Goal: Task Accomplishment & Management: Manage account settings

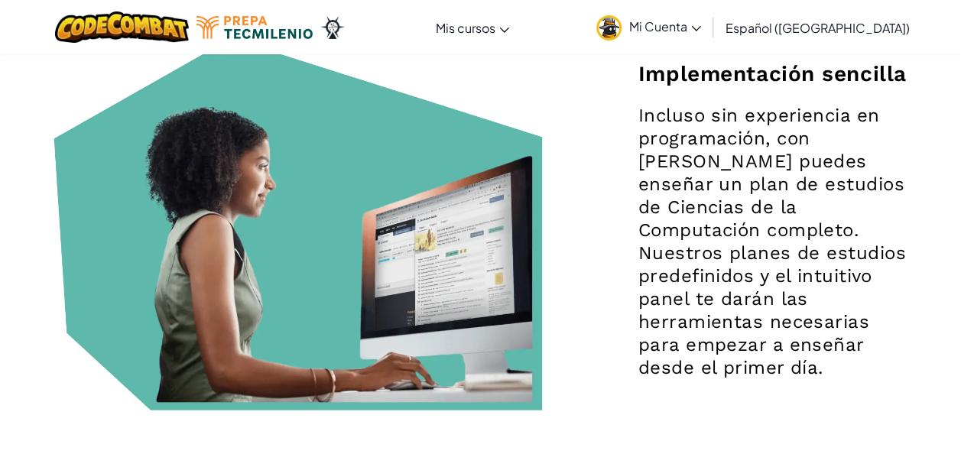
scroll to position [1499, 0]
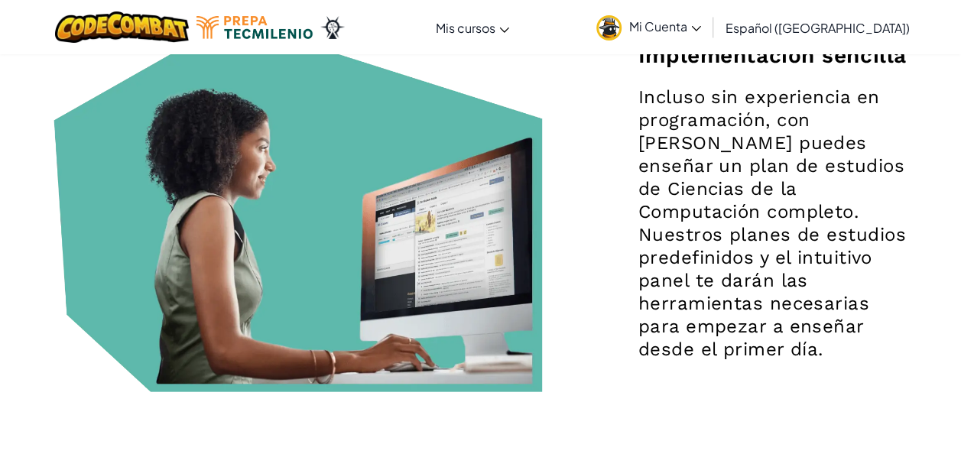
click at [701, 19] on span "Mi Cuenta" at bounding box center [665, 26] width 72 height 16
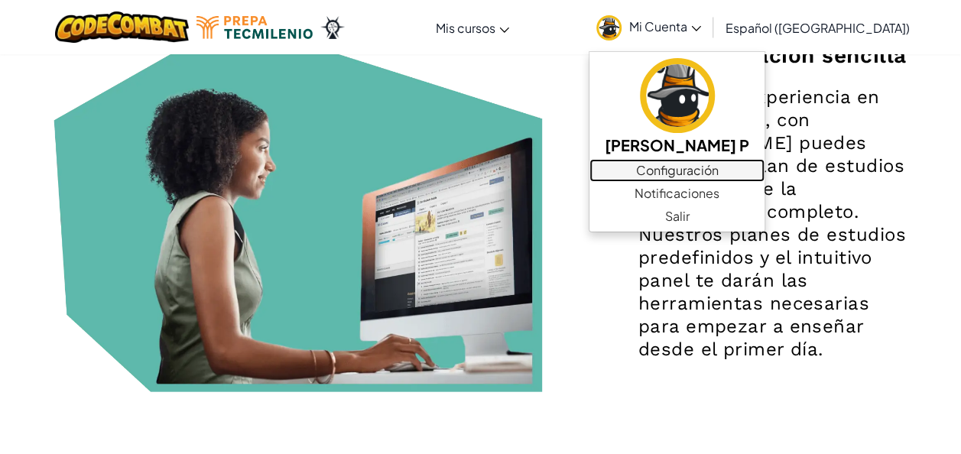
click at [684, 178] on link "Configuración" at bounding box center [677, 170] width 175 height 23
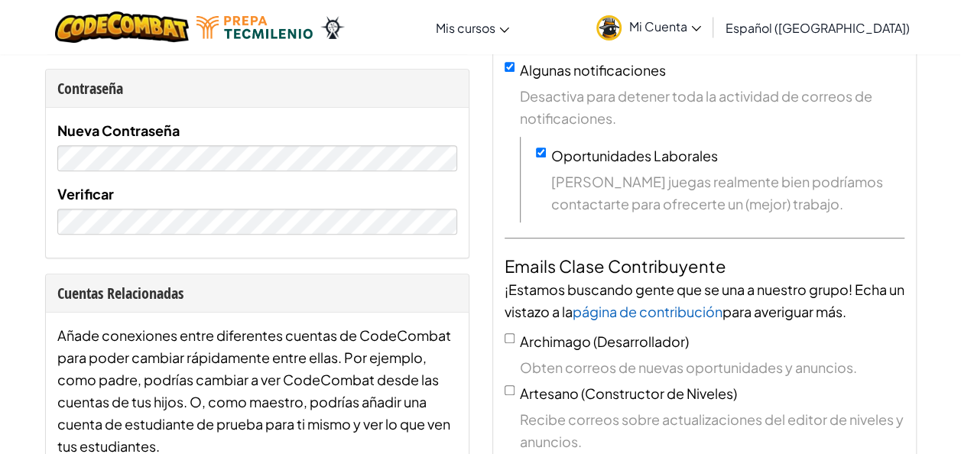
scroll to position [336, 0]
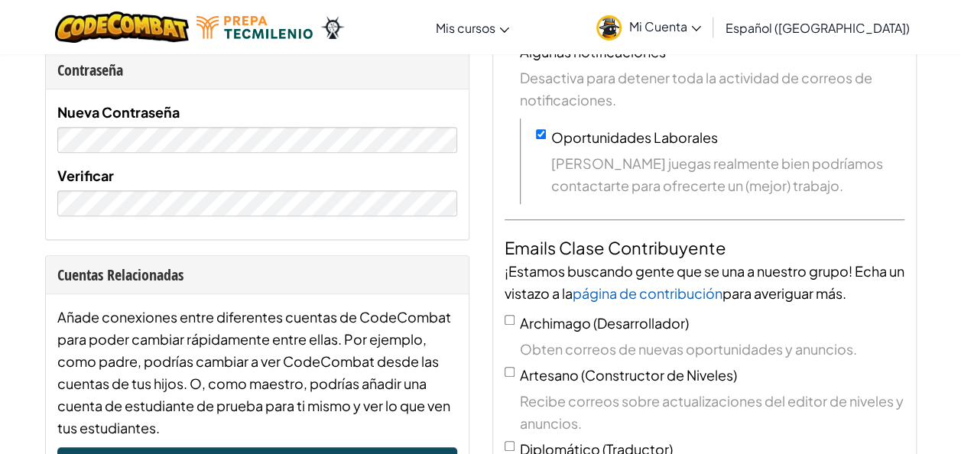
click at [437, 228] on div "Nueva Contraseña Verificar" at bounding box center [257, 164] width 423 height 150
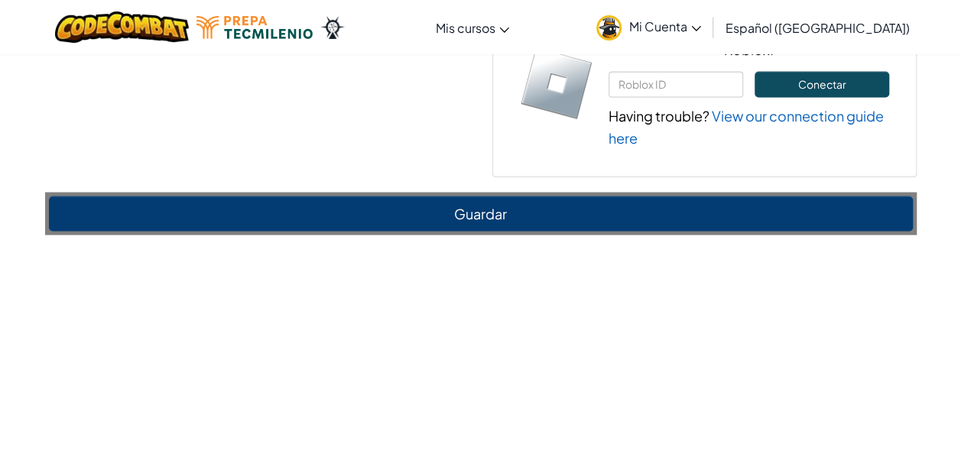
scroll to position [1263, 0]
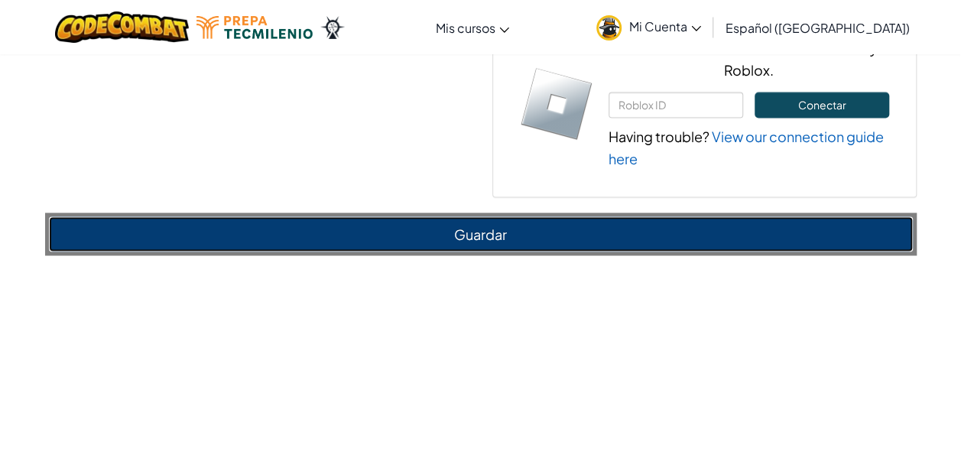
click at [708, 227] on button "Guardar" at bounding box center [481, 233] width 864 height 35
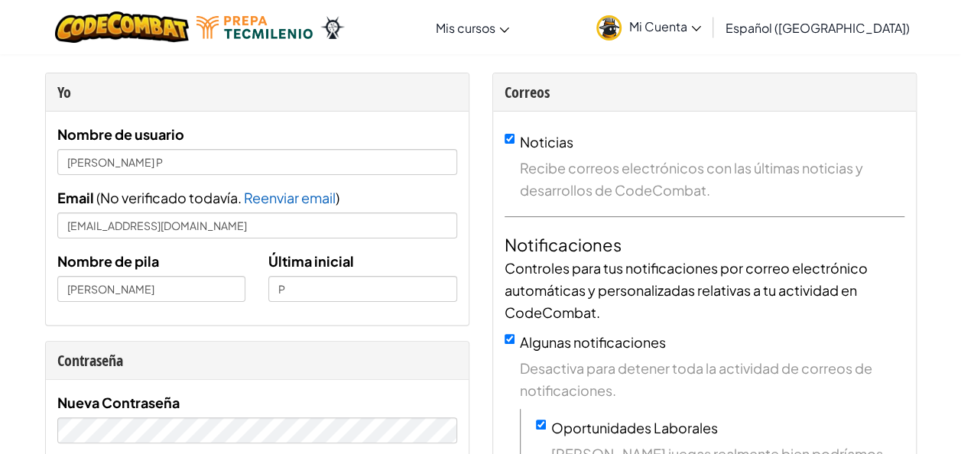
scroll to position [0, 0]
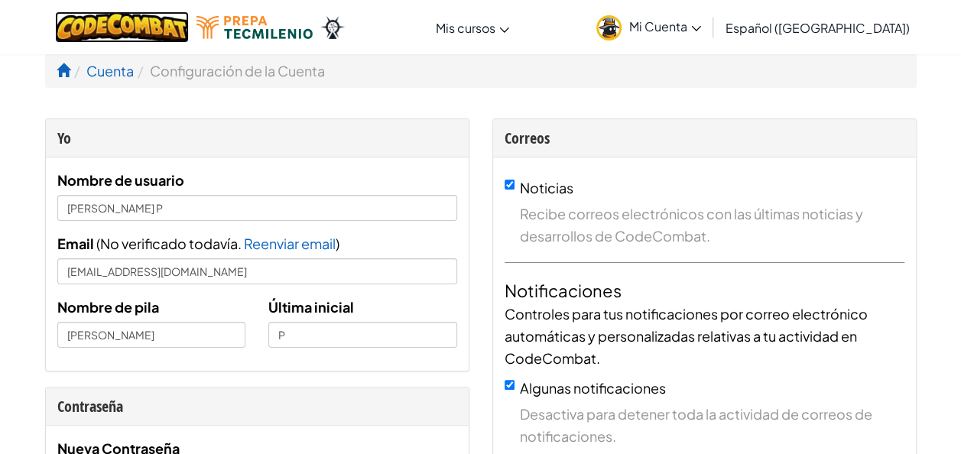
click at [174, 23] on img at bounding box center [122, 26] width 134 height 31
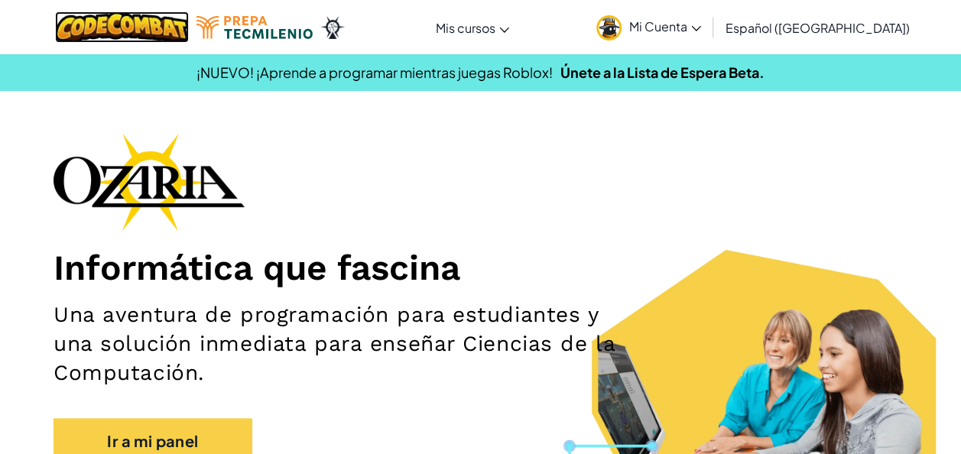
click at [177, 20] on img at bounding box center [122, 26] width 134 height 31
